Goal: Transaction & Acquisition: Book appointment/travel/reservation

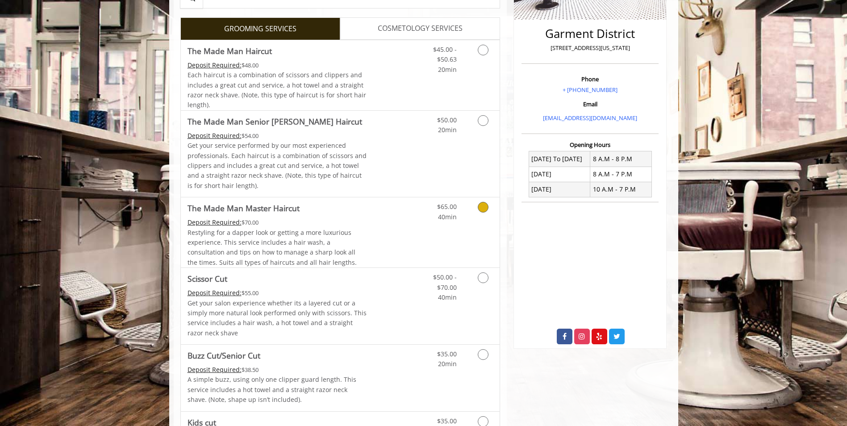
scroll to position [268, 0]
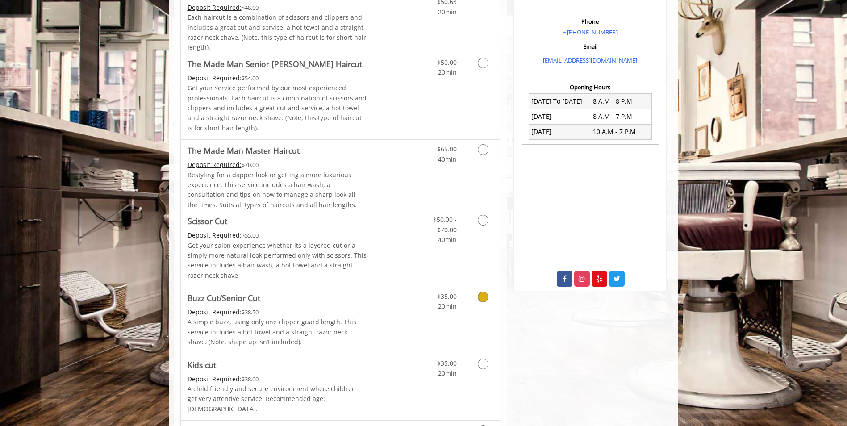
click at [482, 299] on icon "Grooming services" at bounding box center [483, 296] width 11 height 11
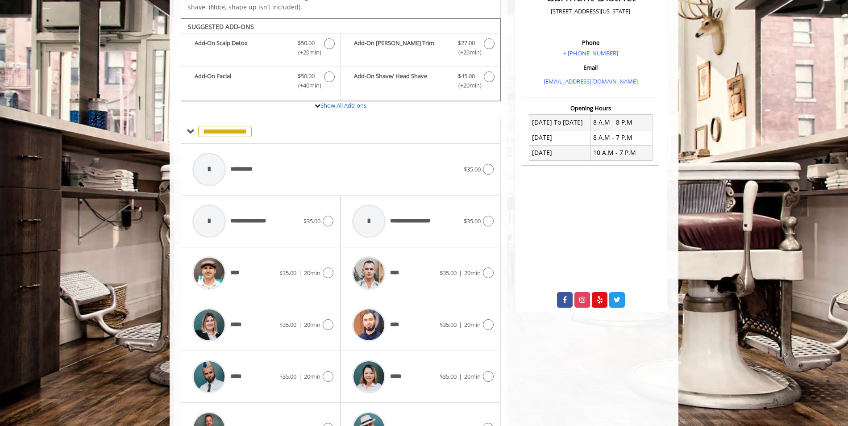
scroll to position [265, 0]
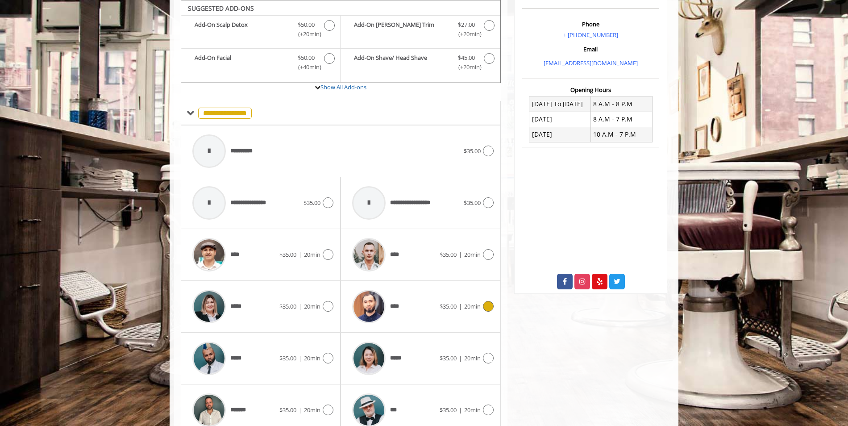
click at [485, 305] on icon at bounding box center [488, 306] width 11 height 11
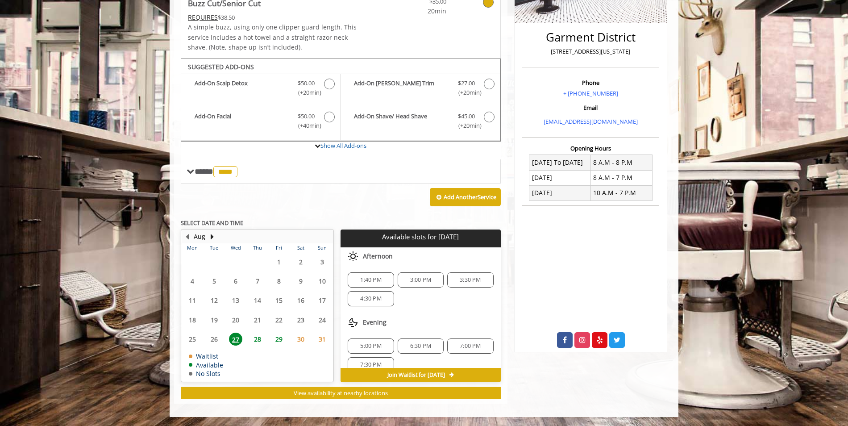
scroll to position [12, 0]
click at [368, 266] on span "1:40 PM" at bounding box center [370, 268] width 21 height 7
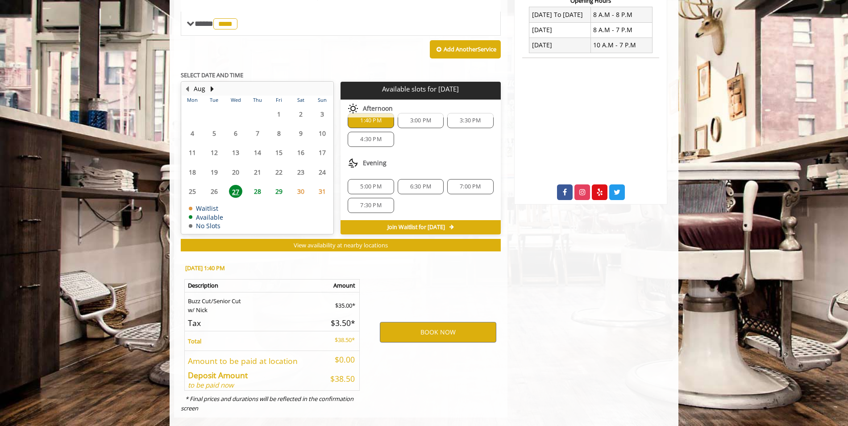
scroll to position [368, 0]
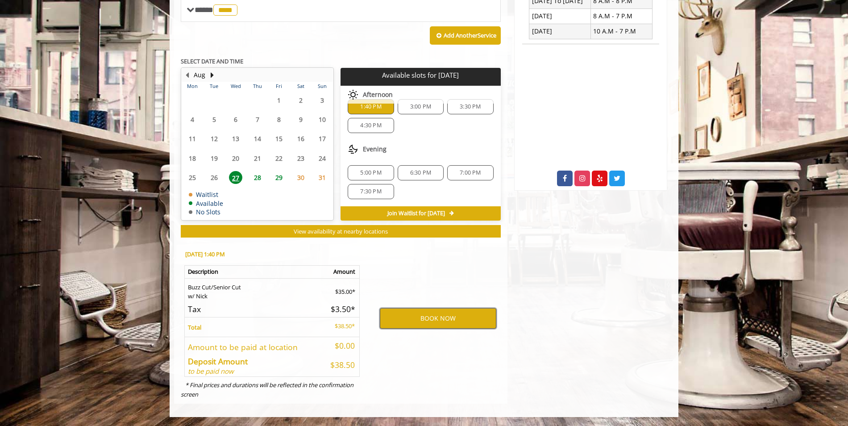
click at [435, 318] on button "BOOK NOW" at bounding box center [438, 318] width 116 height 21
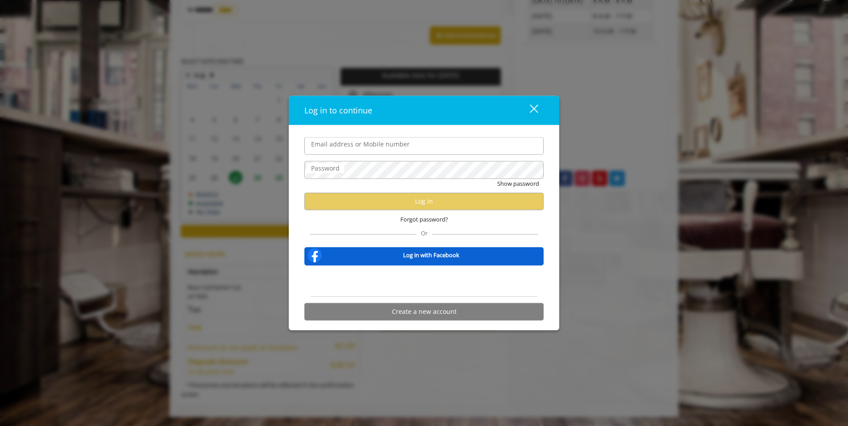
type input "**********"
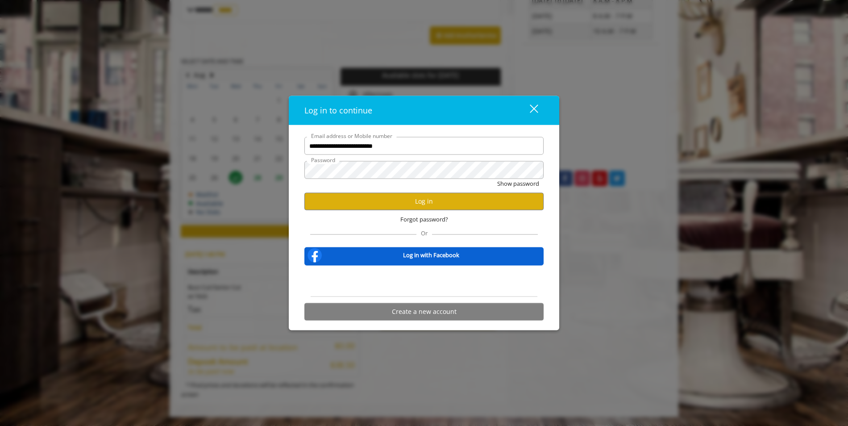
scroll to position [0, 0]
click at [418, 201] on button "Log in" at bounding box center [423, 200] width 239 height 17
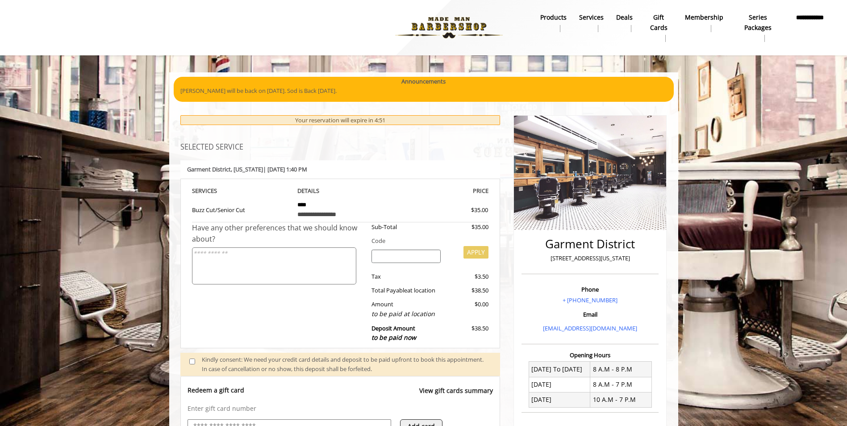
scroll to position [79, 0]
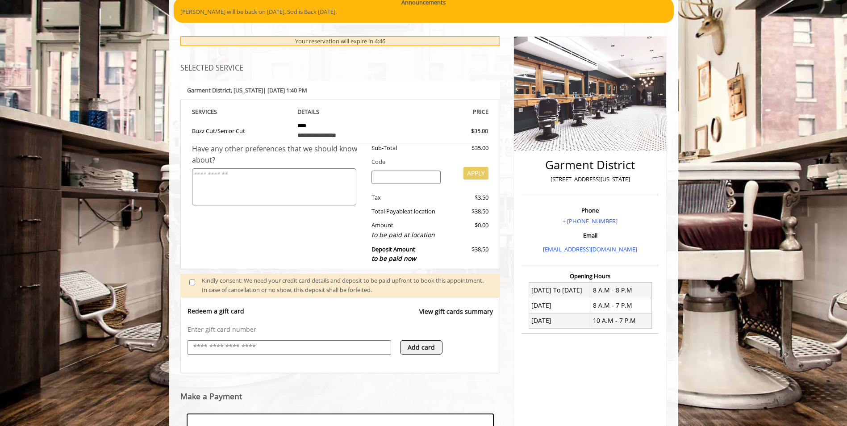
click at [258, 192] on textarea at bounding box center [274, 186] width 164 height 37
click at [222, 346] on input "text" at bounding box center [289, 347] width 194 height 11
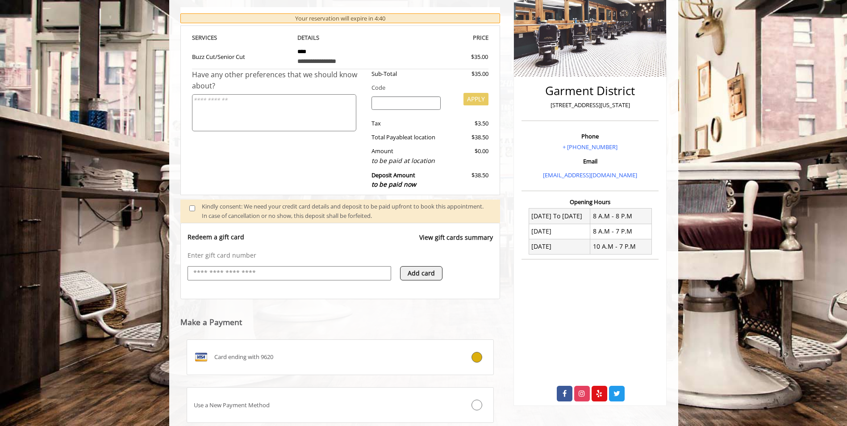
scroll to position [168, 0]
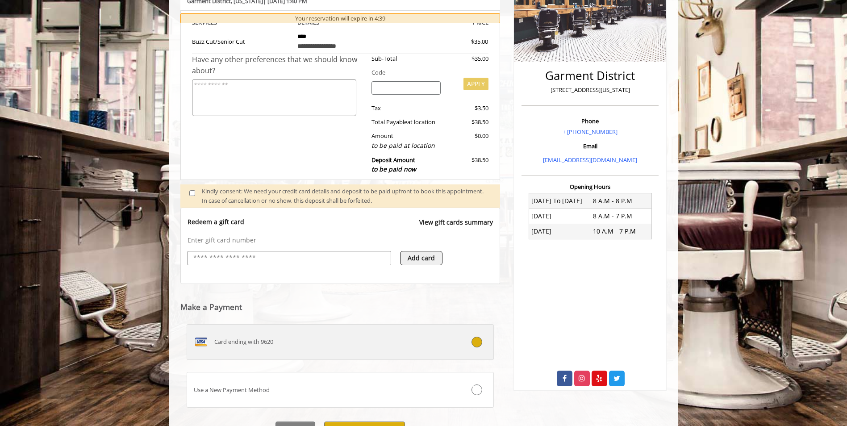
click at [256, 343] on span "Card ending with 9620" at bounding box center [243, 341] width 59 height 9
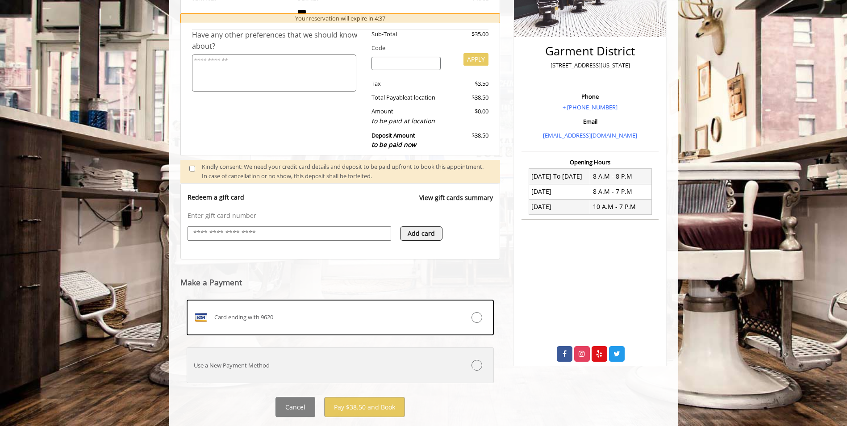
scroll to position [215, 0]
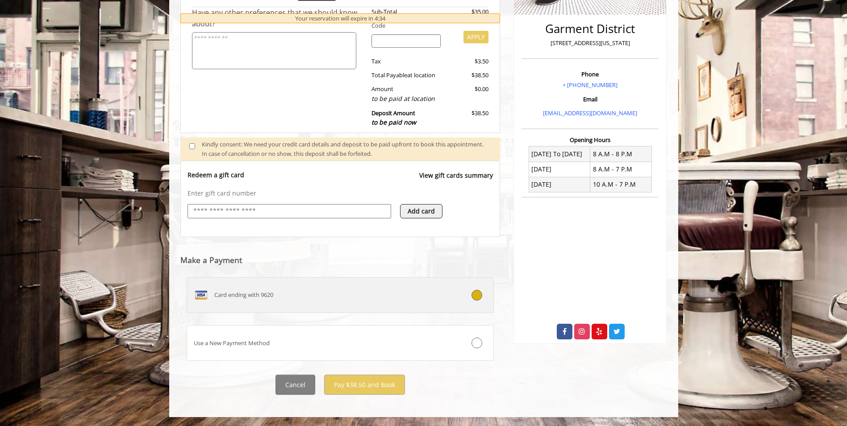
click at [479, 295] on icon at bounding box center [476, 295] width 11 height 11
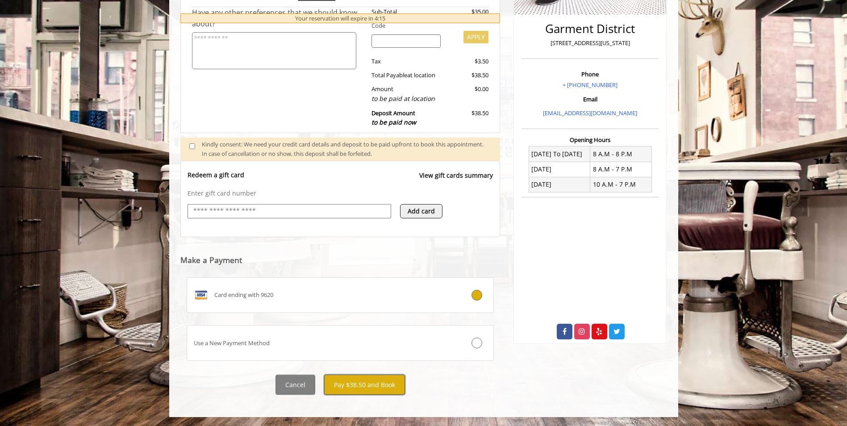
click at [358, 383] on button "Pay $38.50 and Book" at bounding box center [364, 384] width 81 height 20
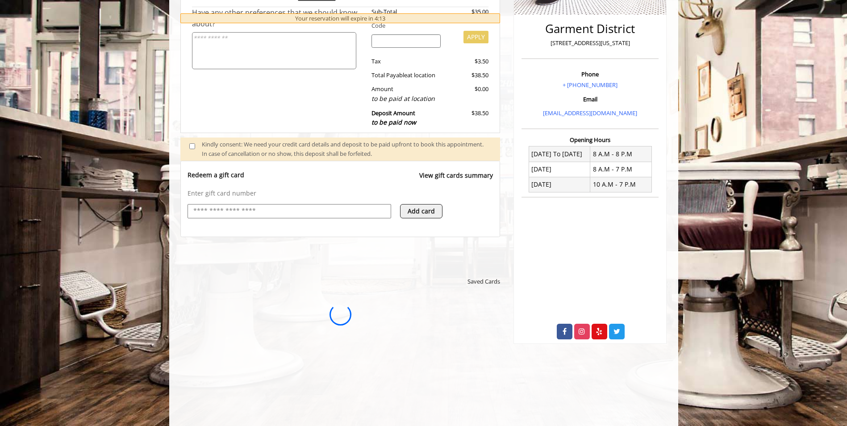
scroll to position [0, 0]
